Goal: Information Seeking & Learning: Learn about a topic

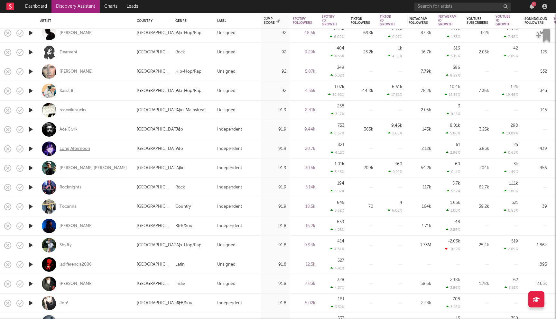
click at [71, 149] on div "Long Afternoon" at bounding box center [75, 149] width 31 height 6
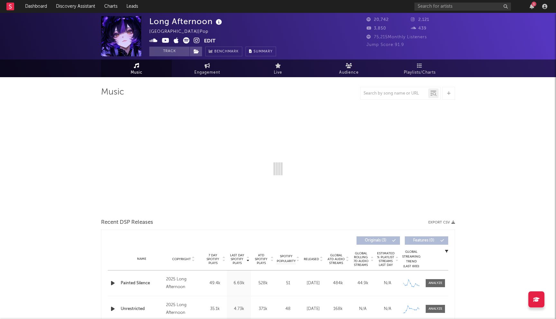
select select "1w"
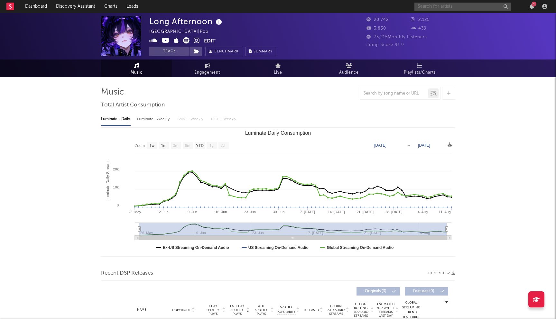
click at [447, 8] on input "text" at bounding box center [462, 7] width 97 height 8
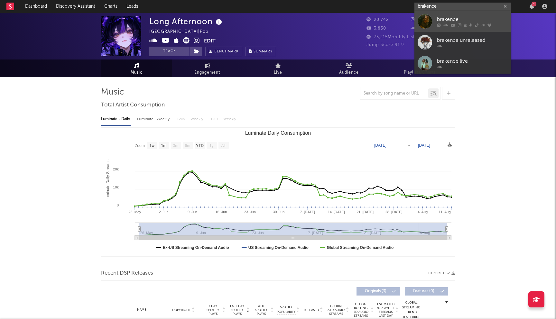
type input "brakence"
click at [454, 21] on div "brakence" at bounding box center [472, 19] width 71 height 8
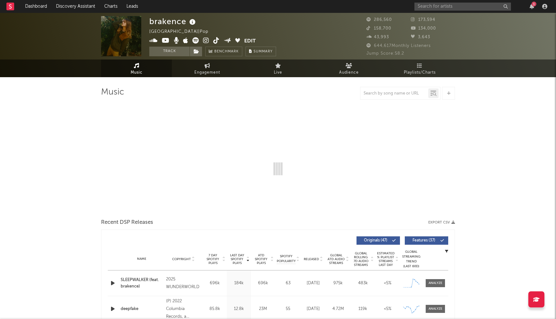
select select "6m"
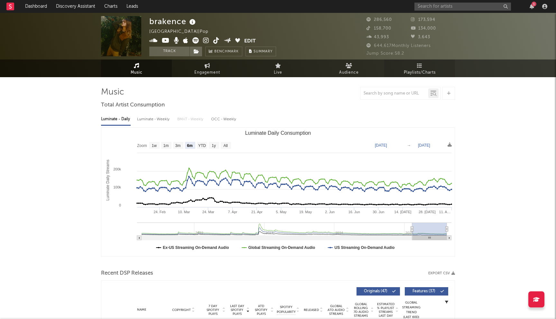
click at [426, 62] on link "Playlists/Charts" at bounding box center [419, 69] width 71 height 18
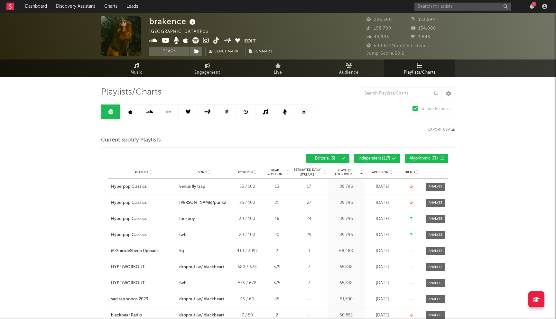
click at [379, 157] on span "Independent ( 117 )" at bounding box center [374, 159] width 32 height 4
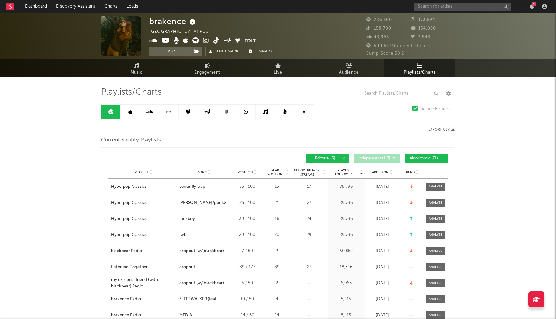
click at [414, 157] on span "Algorithmic ( 71 )" at bounding box center [424, 159] width 30 height 4
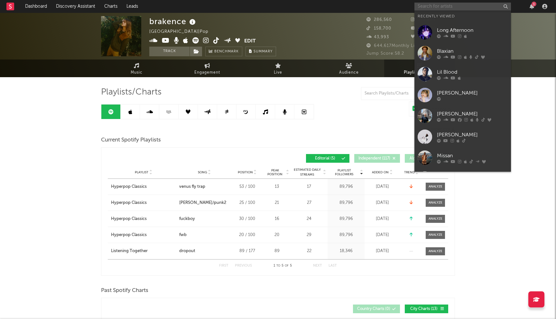
click at [436, 6] on input "text" at bounding box center [462, 7] width 97 height 8
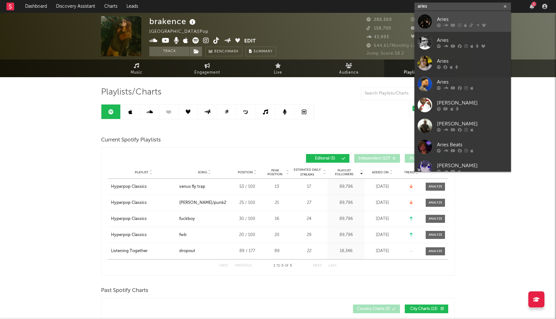
type input "aries"
click at [442, 18] on div "Aries" at bounding box center [472, 19] width 71 height 8
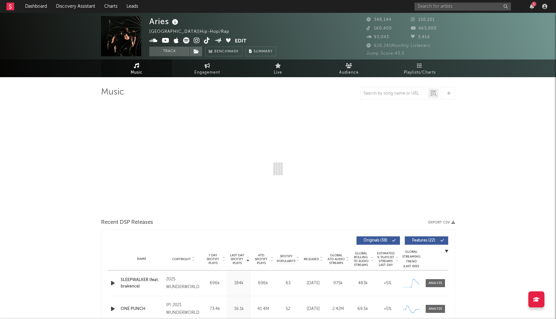
select select "6m"
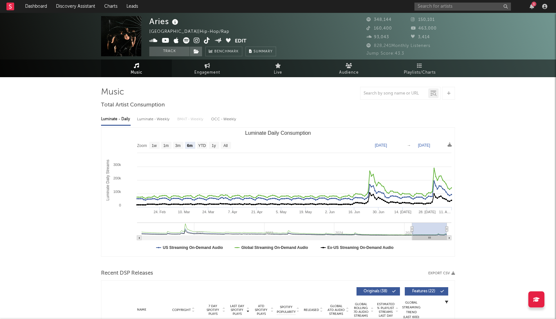
select select "6m"
click at [412, 75] on span "Playlists/Charts" at bounding box center [420, 73] width 32 height 8
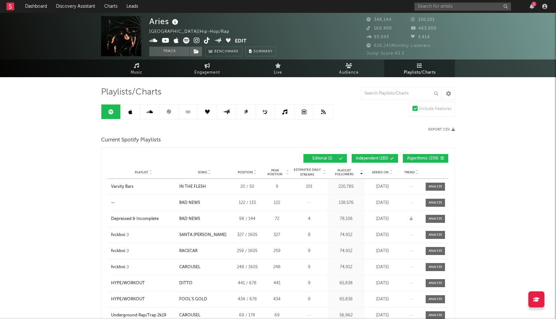
click at [376, 162] on button "Independent ( 182 )" at bounding box center [375, 158] width 46 height 9
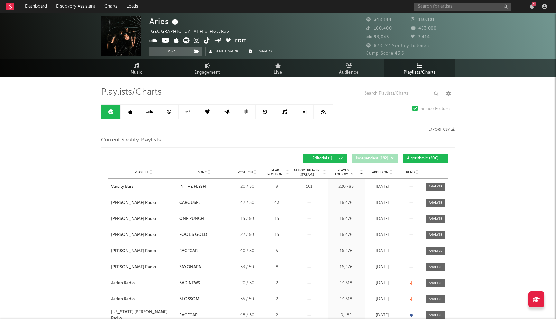
click at [426, 154] on div "Playlist Followers Playlist Song Position Peak Position Playlist Followers Adde…" at bounding box center [278, 158] width 340 height 15
click at [419, 158] on span "Algorithmic ( 206 )" at bounding box center [423, 159] width 32 height 4
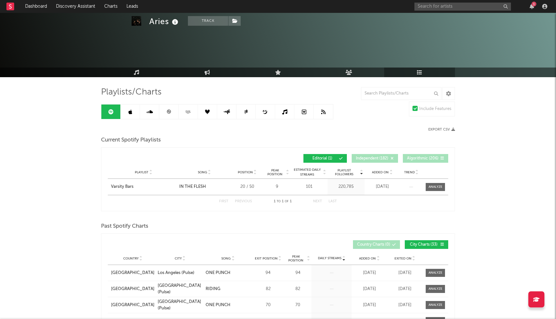
scroll to position [263, 0]
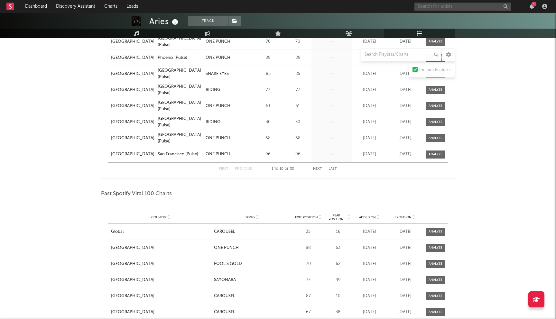
click at [442, 5] on input "text" at bounding box center [462, 7] width 97 height 8
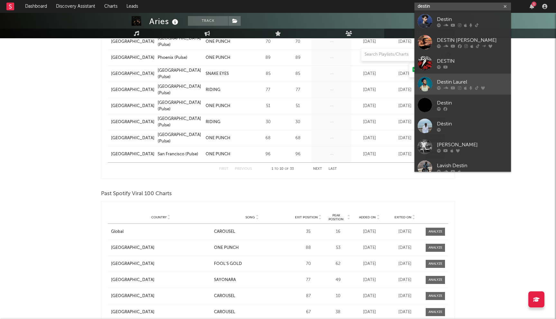
type input "destin"
click at [470, 86] on icon at bounding box center [470, 88] width 3 height 4
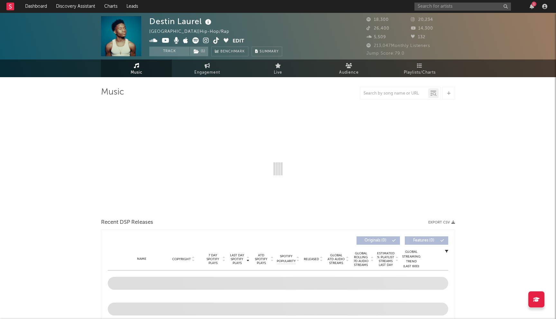
select select "6m"
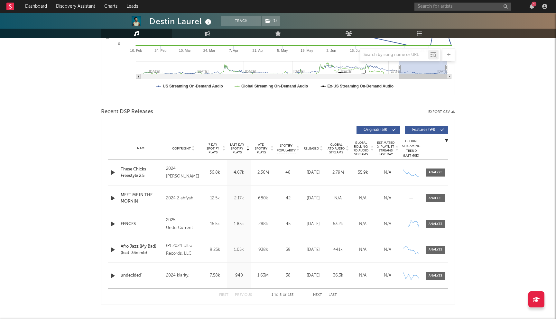
scroll to position [192, 0]
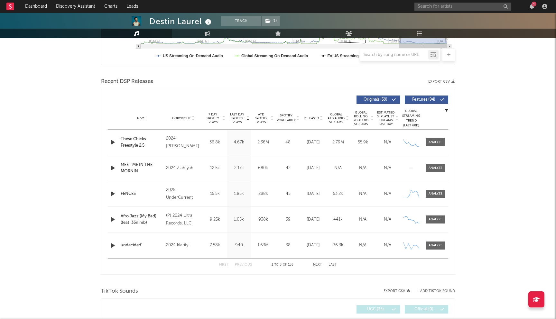
click at [320, 264] on button "Next" at bounding box center [317, 265] width 9 height 4
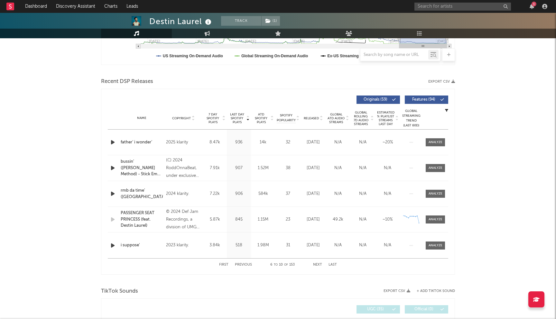
click at [241, 263] on button "Previous" at bounding box center [243, 265] width 17 height 4
